Goal: Transaction & Acquisition: Purchase product/service

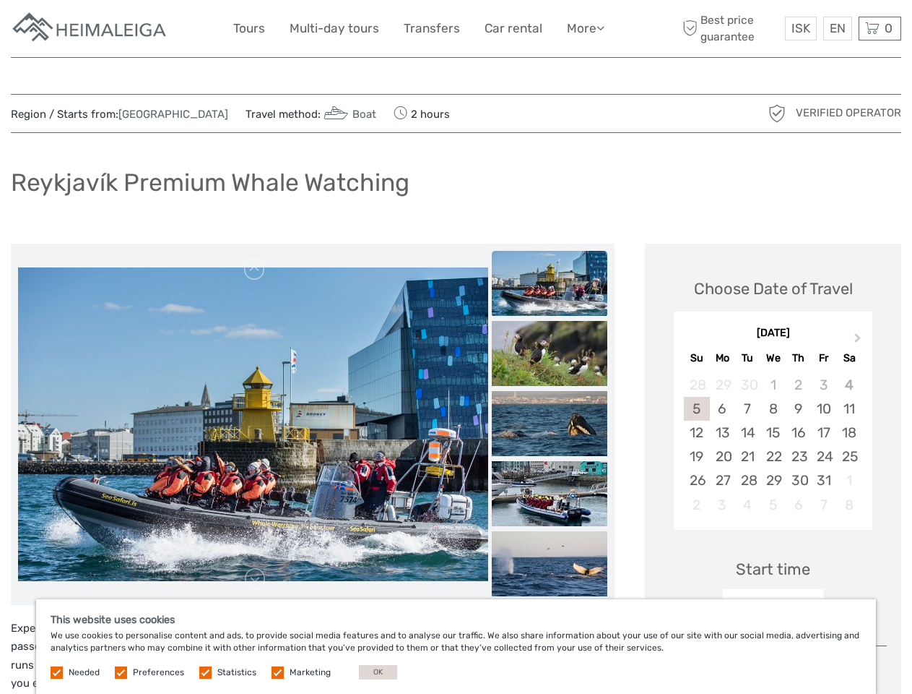
click at [584, 28] on link "More" at bounding box center [586, 28] width 38 height 21
click at [602, 27] on icon at bounding box center [601, 28] width 8 height 12
click at [800, 28] on span "ISK" at bounding box center [801, 28] width 19 height 14
click at [837, 28] on div "EN English Español Deutsch" at bounding box center [838, 29] width 29 height 24
click at [880, 28] on div "0 Items Total 0 ISK Checkout The shopping cart is empty." at bounding box center [880, 29] width 43 height 24
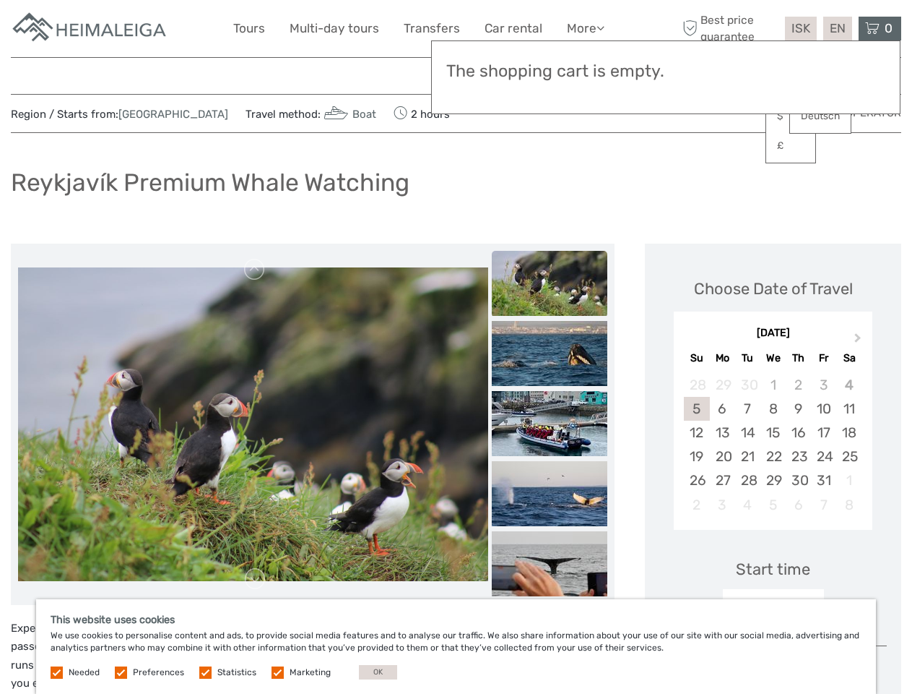
click at [253, 234] on img at bounding box center [253, 78] width 470 height 314
click at [255, 269] on link at bounding box center [254, 269] width 23 height 23
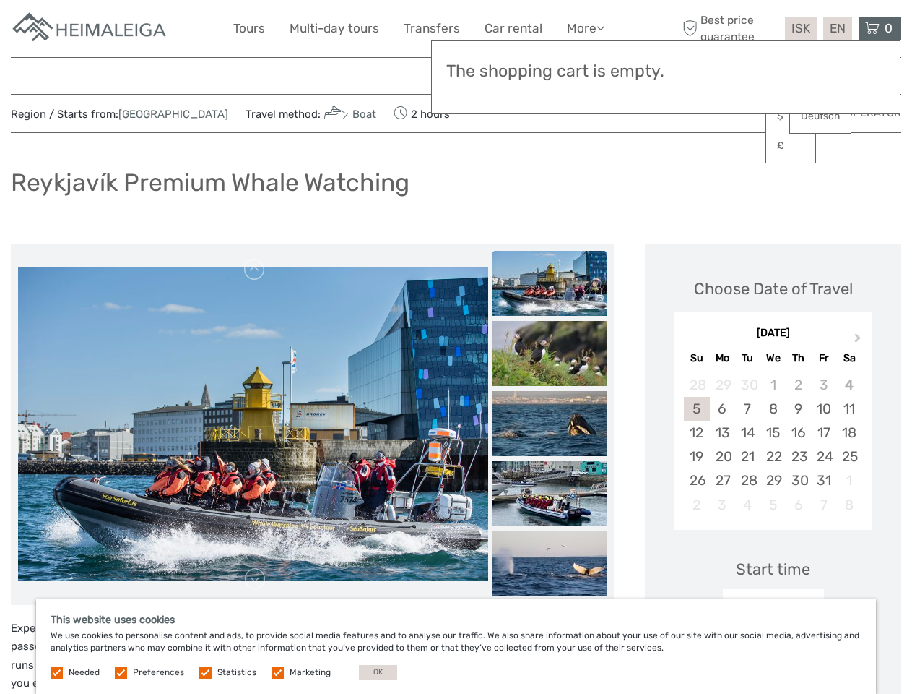
click at [255, 579] on link at bounding box center [254, 578] width 23 height 23
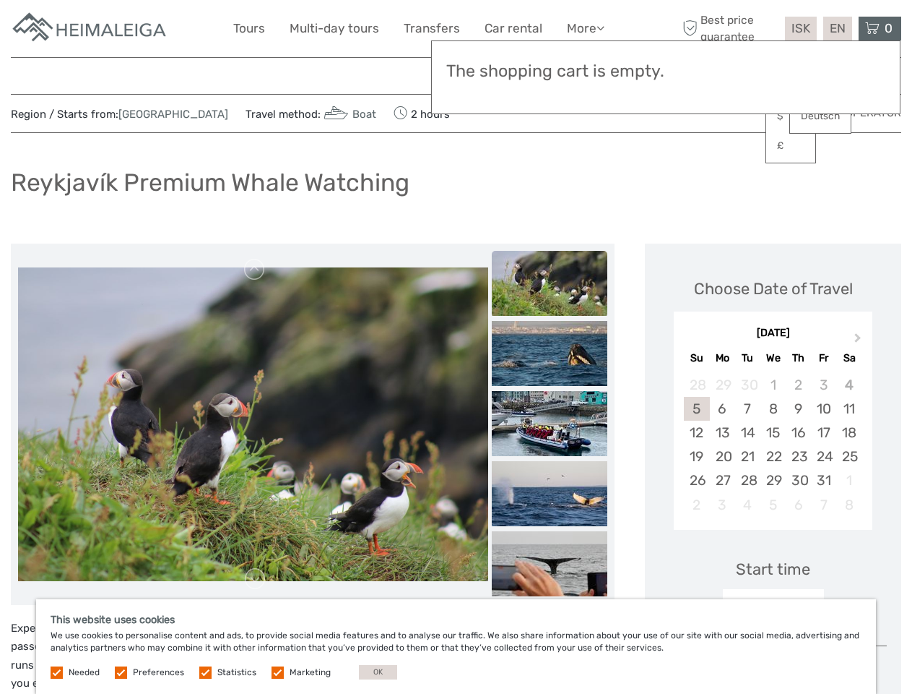
click at [550, 74] on h3 "The shopping cart is empty." at bounding box center [665, 71] width 439 height 20
click at [550, 73] on h3 "The shopping cart is empty." at bounding box center [665, 71] width 439 height 20
